Goal: Communication & Community: Answer question/provide support

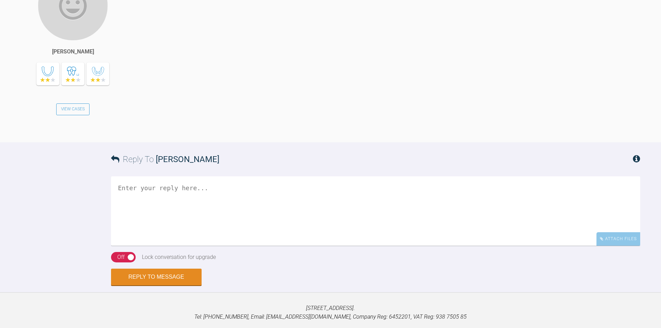
scroll to position [1166, 0]
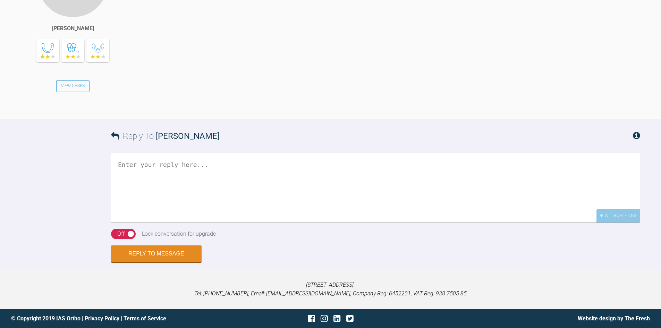
click at [180, 177] on textarea at bounding box center [375, 187] width 529 height 69
type textarea "Awesome - please post here when ready..."
click at [117, 228] on div "Awesome - please post here when ready... Attach Files Drag and drop files here!" at bounding box center [375, 191] width 529 height 76
click at [113, 234] on div "On Off" at bounding box center [123, 234] width 25 height 10
click at [129, 248] on button "Reply to Message" at bounding box center [156, 254] width 91 height 17
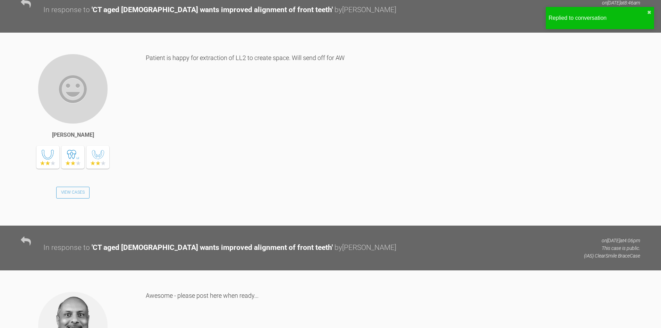
scroll to position [894, 0]
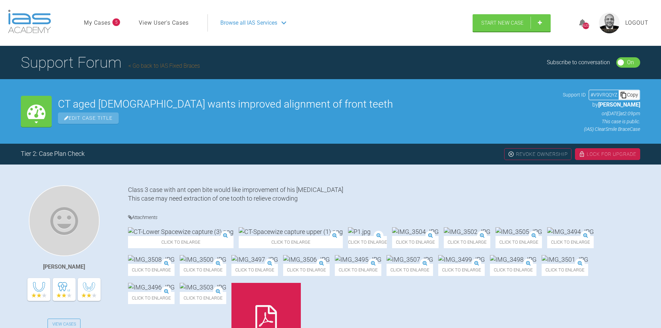
scroll to position [894, 0]
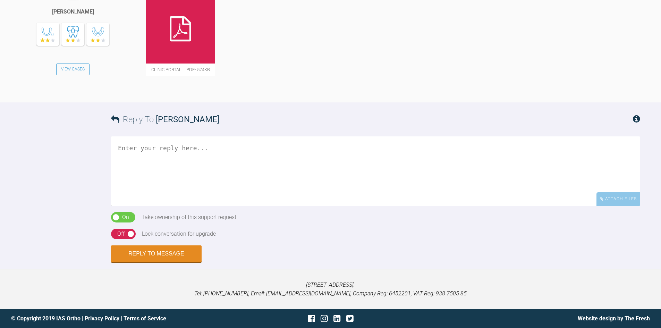
scroll to position [591, 0]
click at [186, 150] on textarea at bounding box center [375, 170] width 529 height 69
type textarea "Hi Billy - have you posted this case on a different thread?"
click at [165, 258] on button "Reply to Message" at bounding box center [156, 254] width 91 height 17
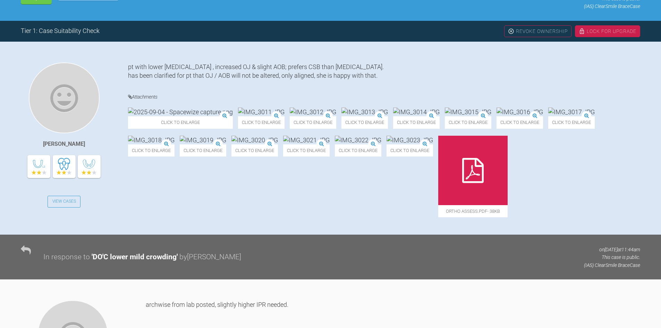
scroll to position [0, 0]
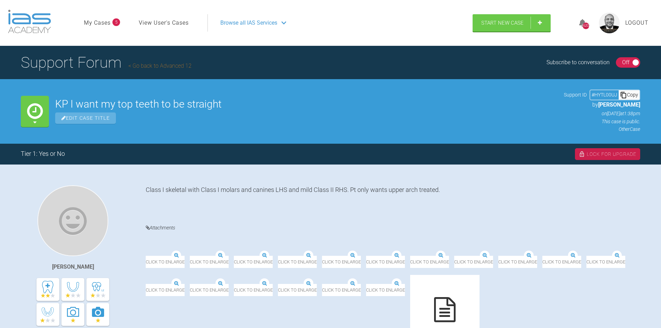
click at [621, 63] on div "On Off" at bounding box center [628, 62] width 25 height 10
